Goal: Task Accomplishment & Management: Manage account settings

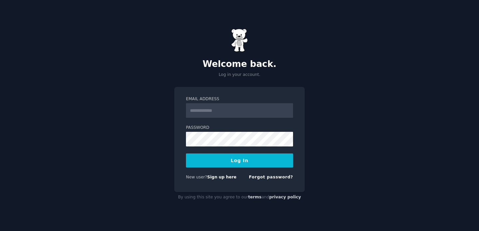
click at [218, 113] on input "Email Address" at bounding box center [239, 110] width 107 height 15
type input "**********"
click at [241, 167] on button "Log In" at bounding box center [239, 160] width 107 height 14
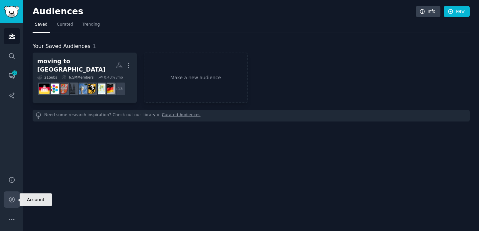
click at [12, 197] on icon "Sidebar" at bounding box center [11, 199] width 7 height 7
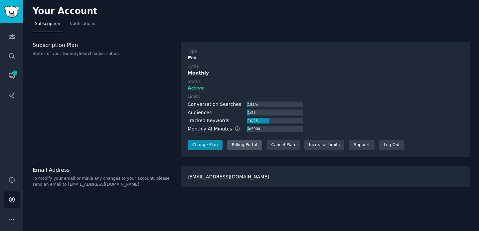
click at [242, 146] on div "Billing Portal" at bounding box center [244, 145] width 35 height 11
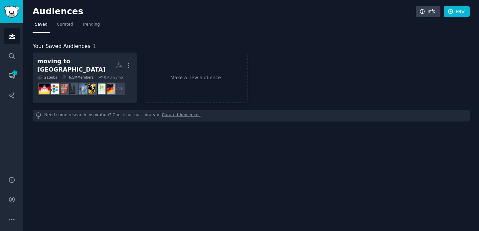
click at [8, 189] on div "Help Account More" at bounding box center [11, 199] width 23 height 63
click at [9, 195] on link "Account" at bounding box center [12, 199] width 16 height 16
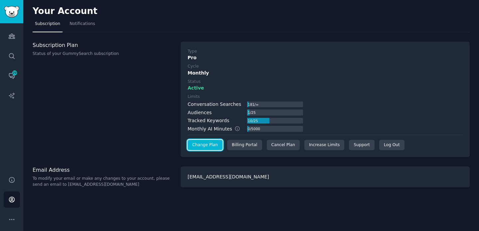
click at [211, 144] on link "Change Plan" at bounding box center [205, 145] width 35 height 11
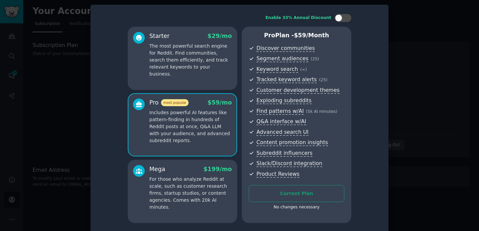
click at [292, 208] on div "No changes necessary" at bounding box center [296, 207] width 95 height 6
click at [276, 210] on div "No changes necessary" at bounding box center [296, 207] width 95 height 6
click at [183, 72] on div "Starter $ 29 /mo The most powerful search engine for Reddit. Find communities, …" at bounding box center [182, 58] width 109 height 63
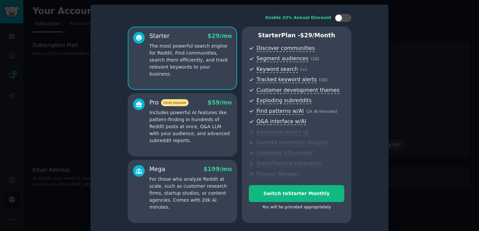
click at [427, 37] on div at bounding box center [239, 115] width 479 height 231
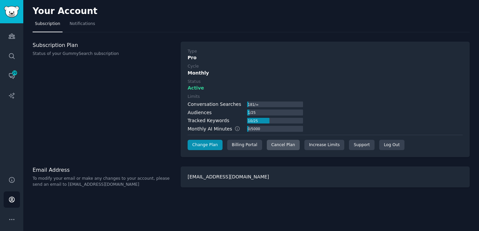
click at [284, 144] on div "Cancel Plan" at bounding box center [283, 145] width 33 height 11
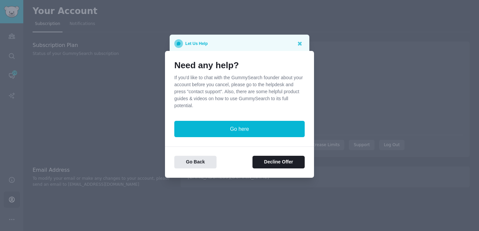
click at [210, 93] on p "If you'd like to chat with the GummySearch founder about your account before yo…" at bounding box center [239, 91] width 130 height 35
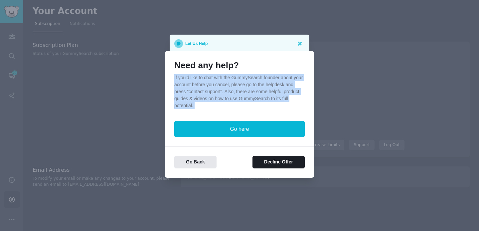
click at [210, 93] on p "If you'd like to chat with the GummySearch founder about your account before yo…" at bounding box center [239, 91] width 130 height 35
click at [252, 92] on p "If you'd like to chat with the GummySearch founder about your account before yo…" at bounding box center [239, 91] width 130 height 35
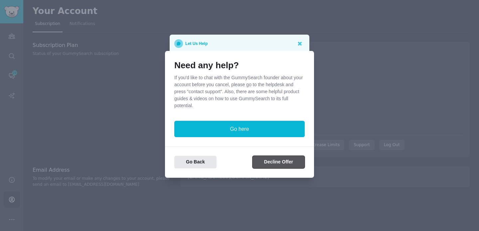
click at [271, 164] on button "Decline Offer" at bounding box center [279, 162] width 52 height 13
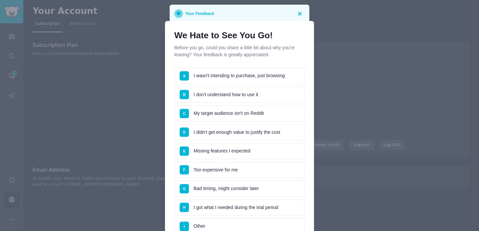
click at [228, 167] on li "F Too expensive for me" at bounding box center [239, 170] width 130 height 17
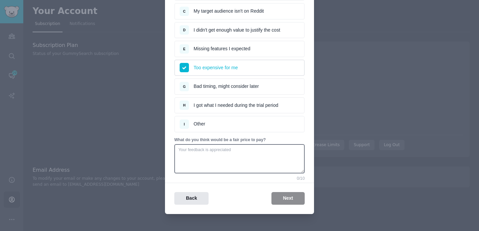
scroll to position [108, 0]
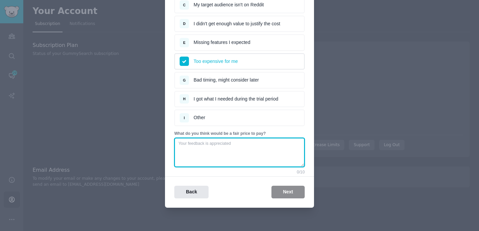
click at [219, 154] on textarea at bounding box center [239, 152] width 130 height 29
type textarea "ff"
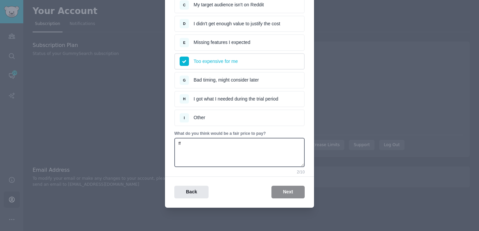
click at [222, 78] on li "G Bad timing, might consider later" at bounding box center [239, 80] width 130 height 17
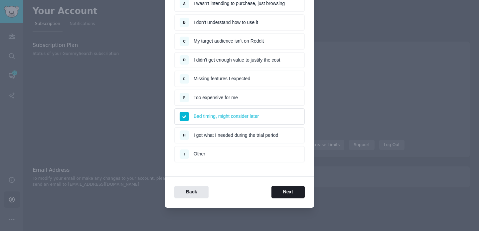
scroll to position [72, 0]
click at [197, 96] on li "F Too expensive for me" at bounding box center [239, 98] width 130 height 17
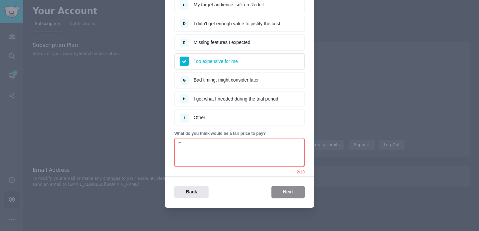
click at [214, 79] on li "G Bad timing, might consider later" at bounding box center [239, 80] width 130 height 17
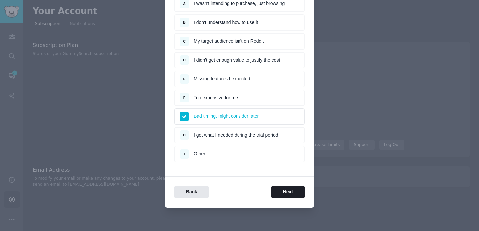
scroll to position [72, 0]
click at [282, 191] on button "Next" at bounding box center [288, 192] width 33 height 13
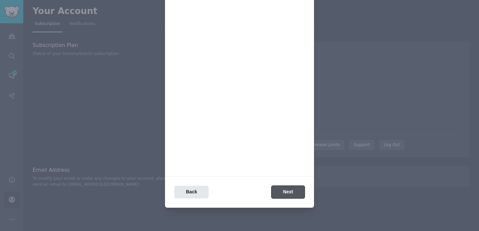
scroll to position [0, 0]
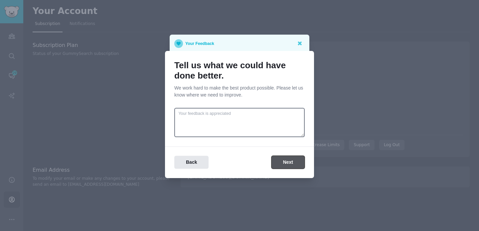
click at [290, 161] on button "Next" at bounding box center [288, 162] width 33 height 13
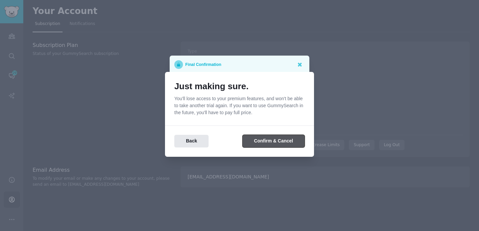
click at [274, 141] on button "Confirm & Cancel" at bounding box center [274, 141] width 62 height 13
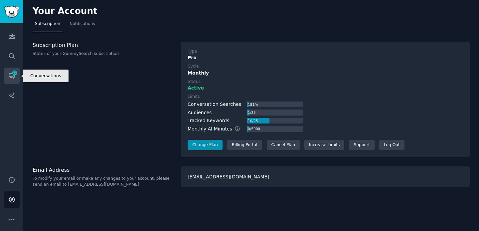
click at [13, 78] on icon "Sidebar" at bounding box center [11, 76] width 5 height 5
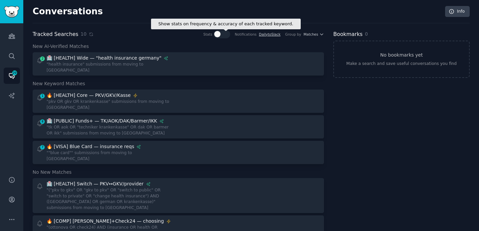
click at [222, 34] on div at bounding box center [222, 34] width 17 height 8
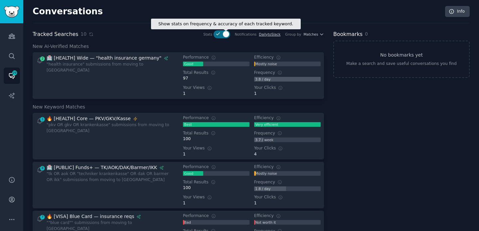
click at [217, 34] on icon at bounding box center [217, 34] width 3 height 2
checkbox input "false"
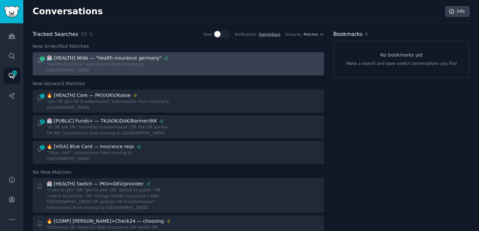
click at [139, 59] on div "🏥 [HEALTH] Wide — "health insurance germany"" at bounding box center [104, 58] width 115 height 7
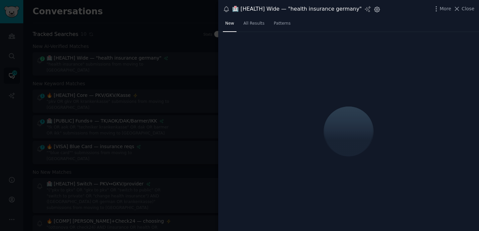
click at [374, 9] on icon "button" at bounding box center [376, 9] width 5 height 5
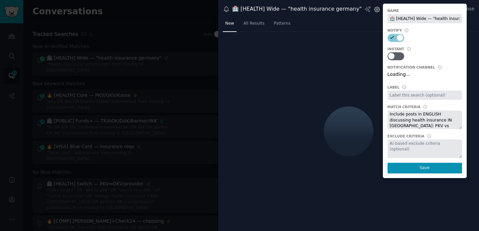
scroll to position [0, 24]
click at [374, 9] on icon "button" at bounding box center [376, 9] width 5 height 5
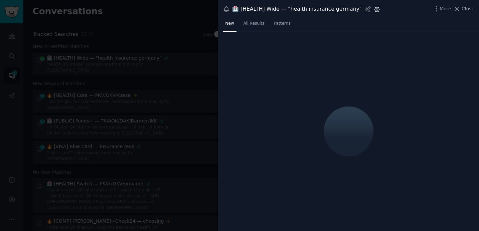
scroll to position [0, 0]
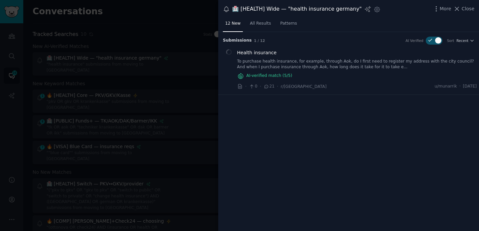
click at [132, 24] on div at bounding box center [239, 115] width 479 height 231
